Goal: Task Accomplishment & Management: Manage account settings

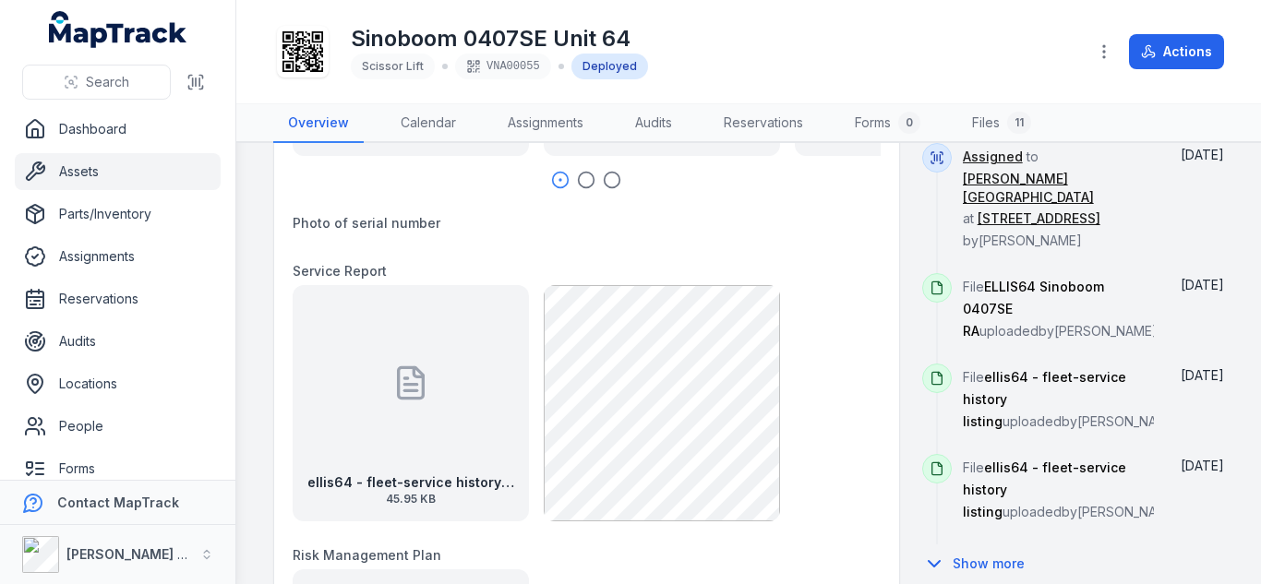
scroll to position [1017, 0]
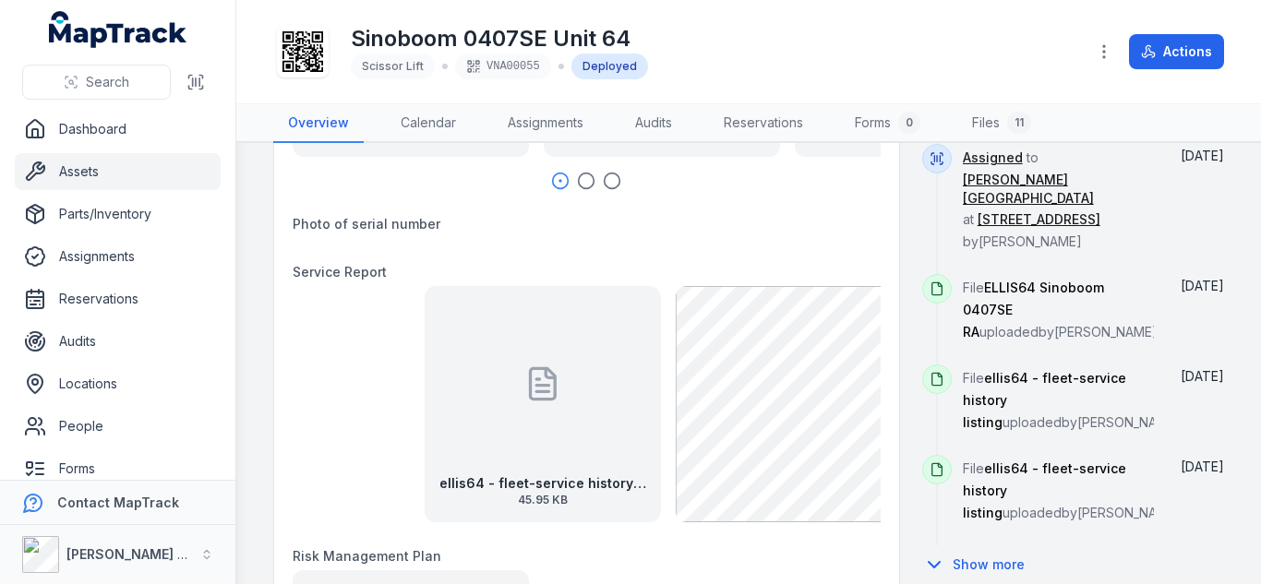
click at [920, 396] on div "[STREET_ADDRESS] Person Jarryd [PERSON_NAME] Location [STREET_ADDRESS] Date [DA…" at bounding box center [748, 93] width 951 height 1890
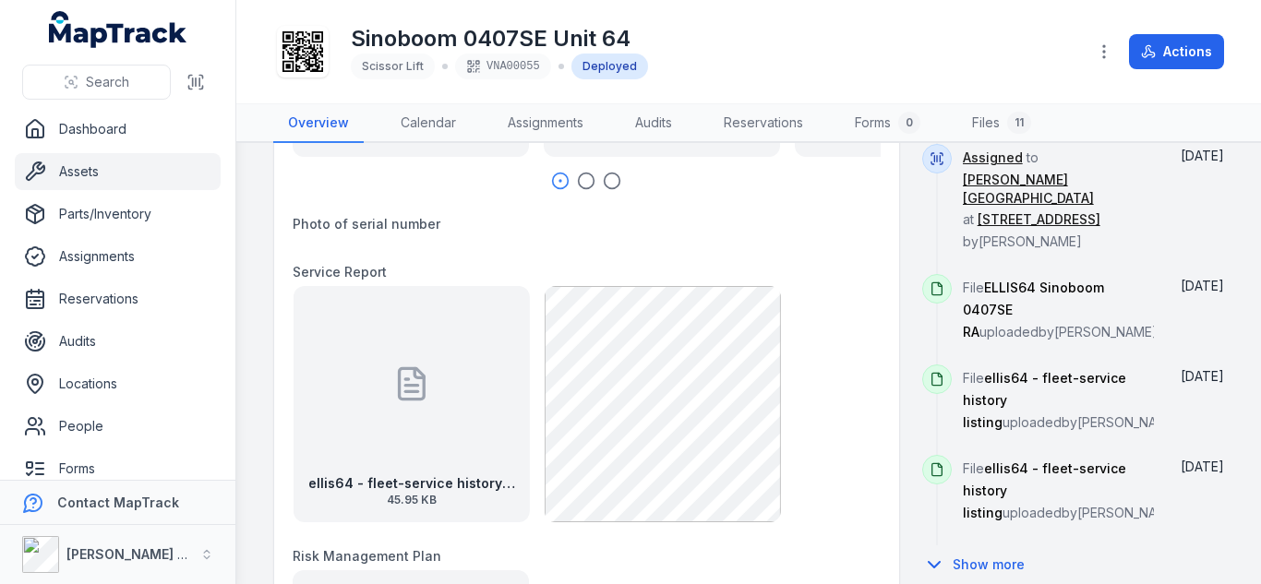
click at [466, 391] on div "ellis64 - fleet-service history listing 45.95 KB" at bounding box center [411, 404] width 236 height 236
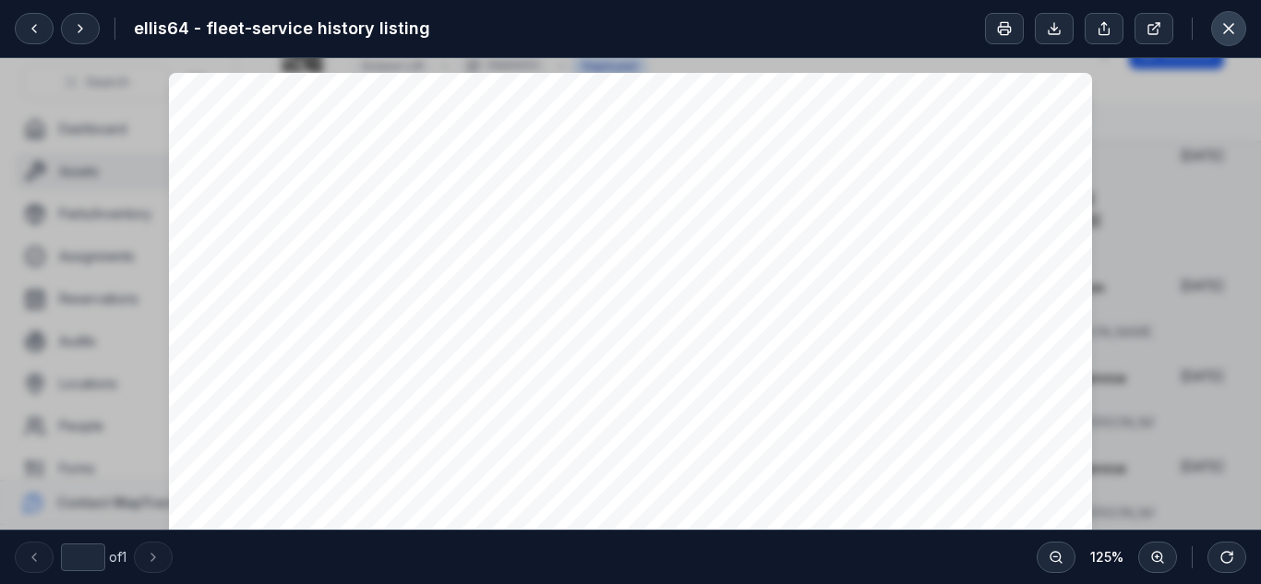
click at [1231, 30] on icon at bounding box center [1228, 28] width 9 height 9
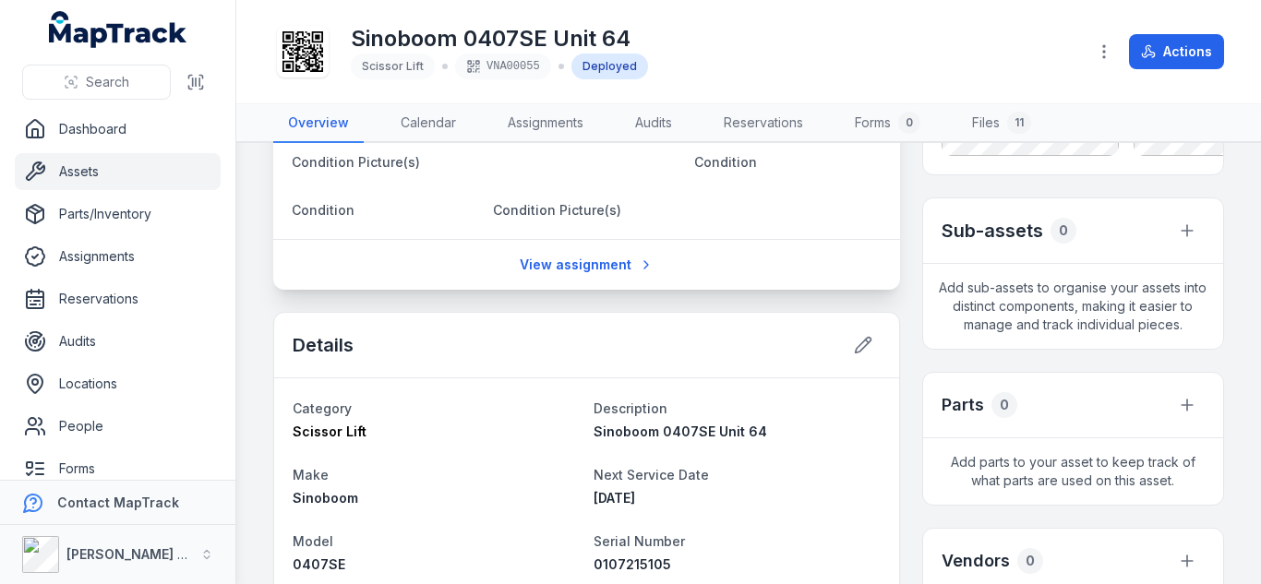
scroll to position [353, 0]
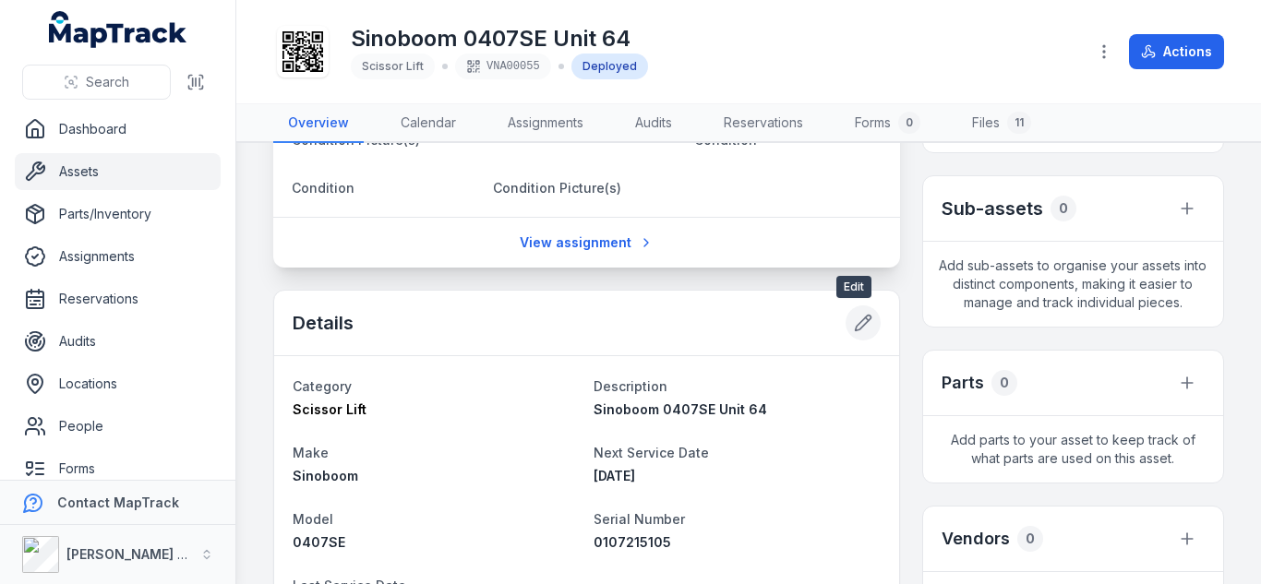
click at [854, 315] on icon at bounding box center [863, 323] width 18 height 18
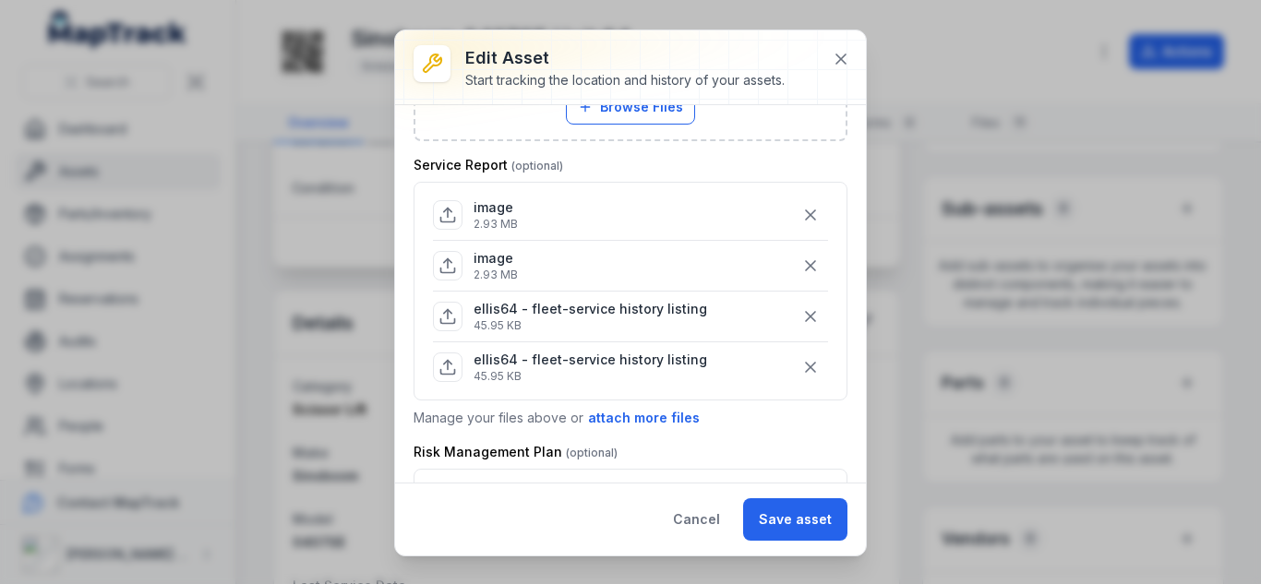
scroll to position [1184, 0]
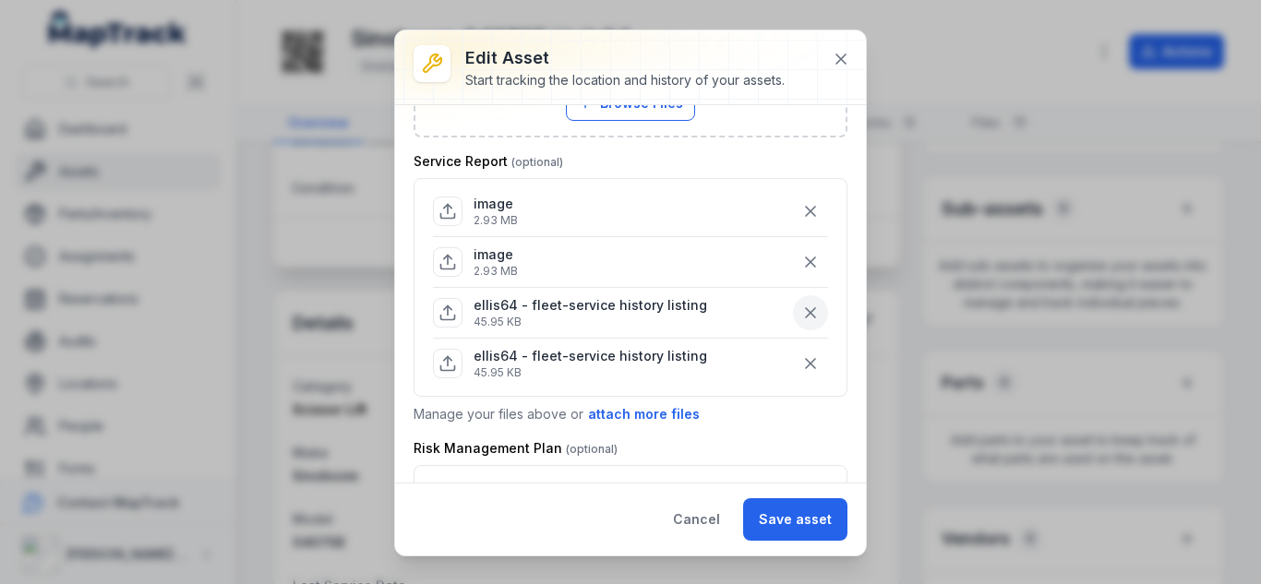
click at [801, 312] on icon "button" at bounding box center [810, 313] width 18 height 18
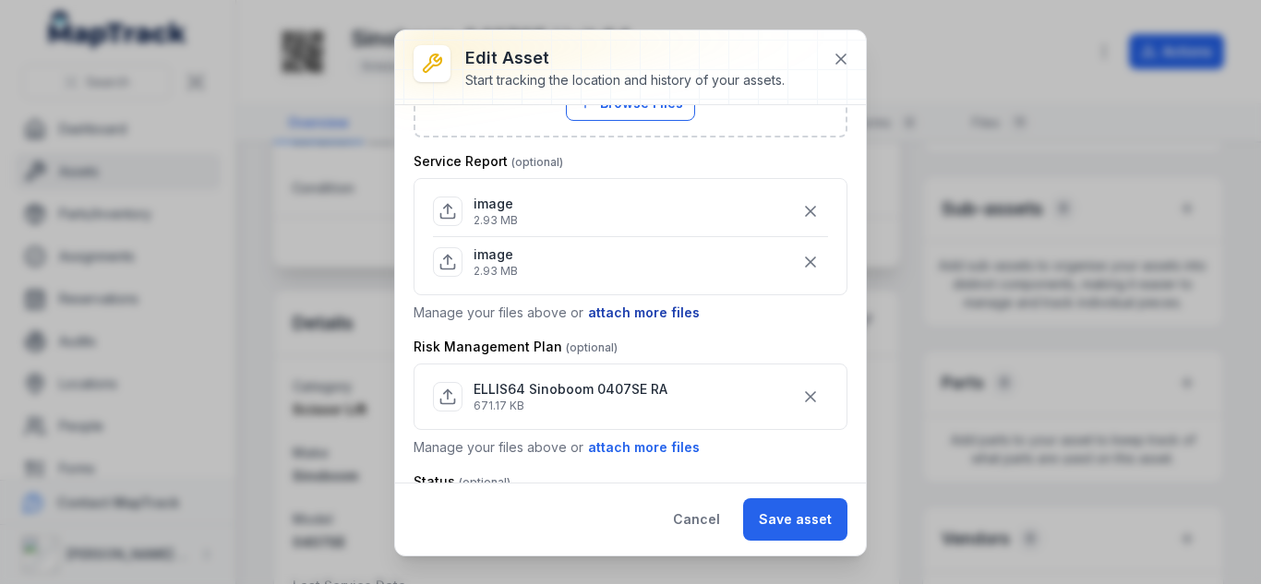
click at [657, 307] on button "attach more files" at bounding box center [644, 313] width 114 height 20
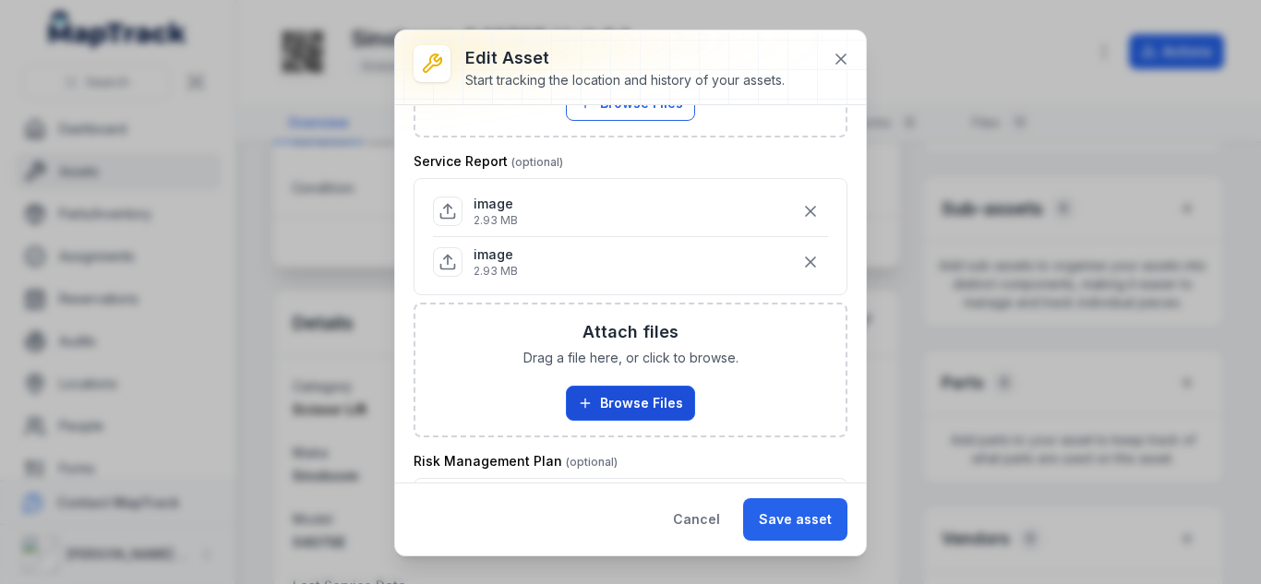
click at [628, 405] on button "Browse Files" at bounding box center [630, 403] width 129 height 35
click at [617, 422] on div "Attach files Drag a file here, or click to browse. Browse Files Take Photos" at bounding box center [630, 370] width 430 height 131
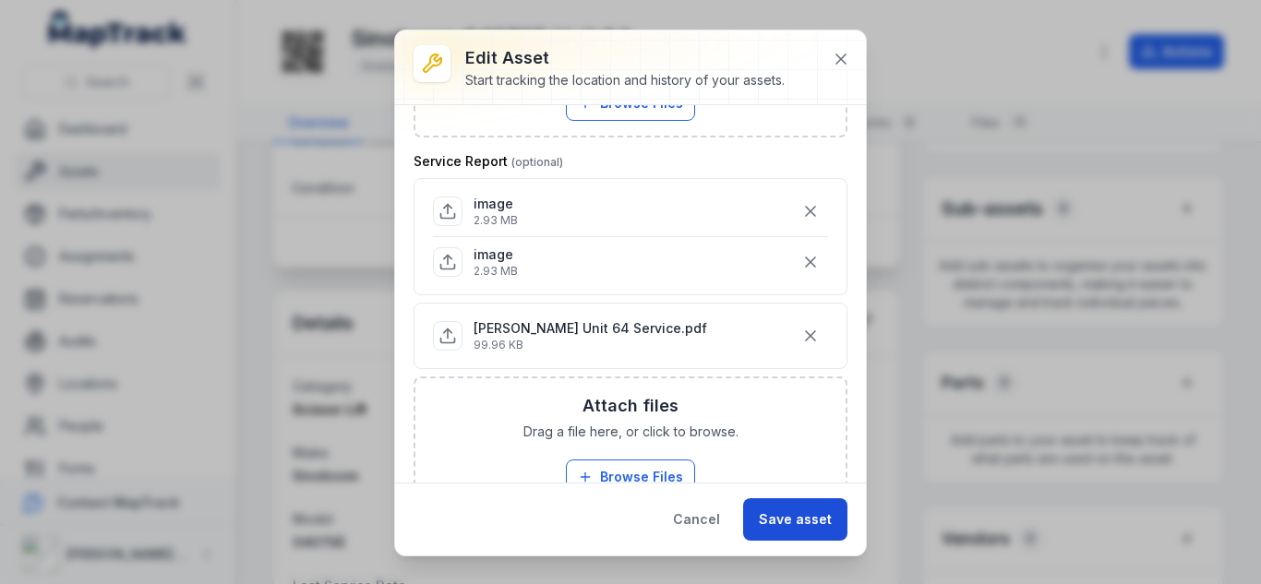
click at [821, 515] on button "Save asset" at bounding box center [795, 519] width 104 height 42
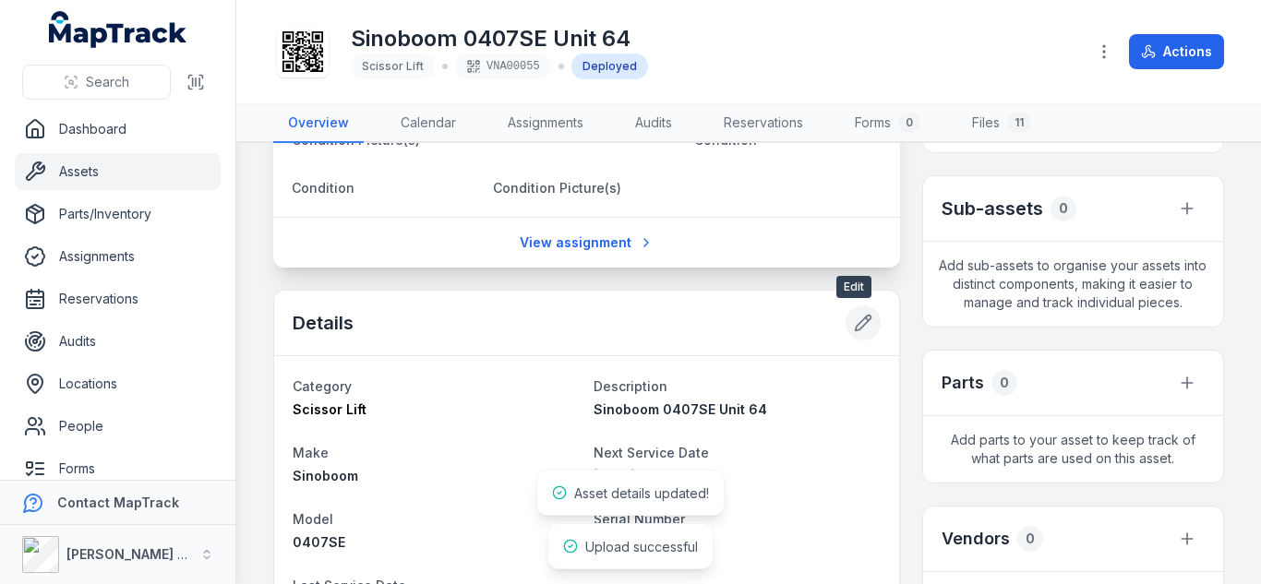
click at [854, 319] on icon at bounding box center [863, 323] width 18 height 18
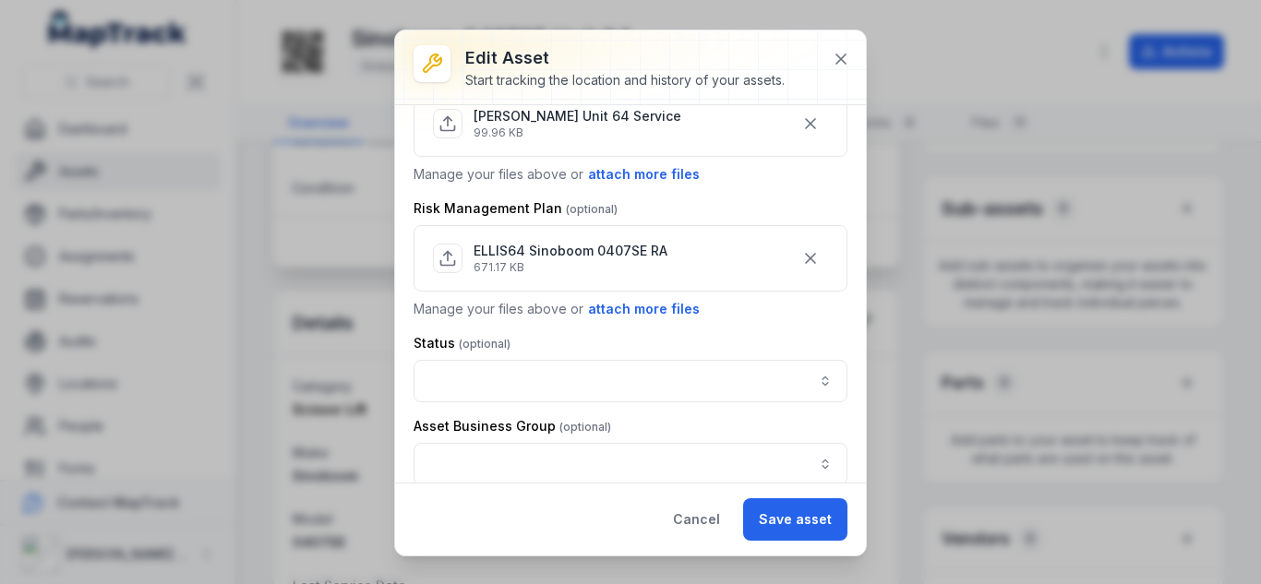
scroll to position [1401, 0]
